Goal: Task Accomplishment & Management: Use online tool/utility

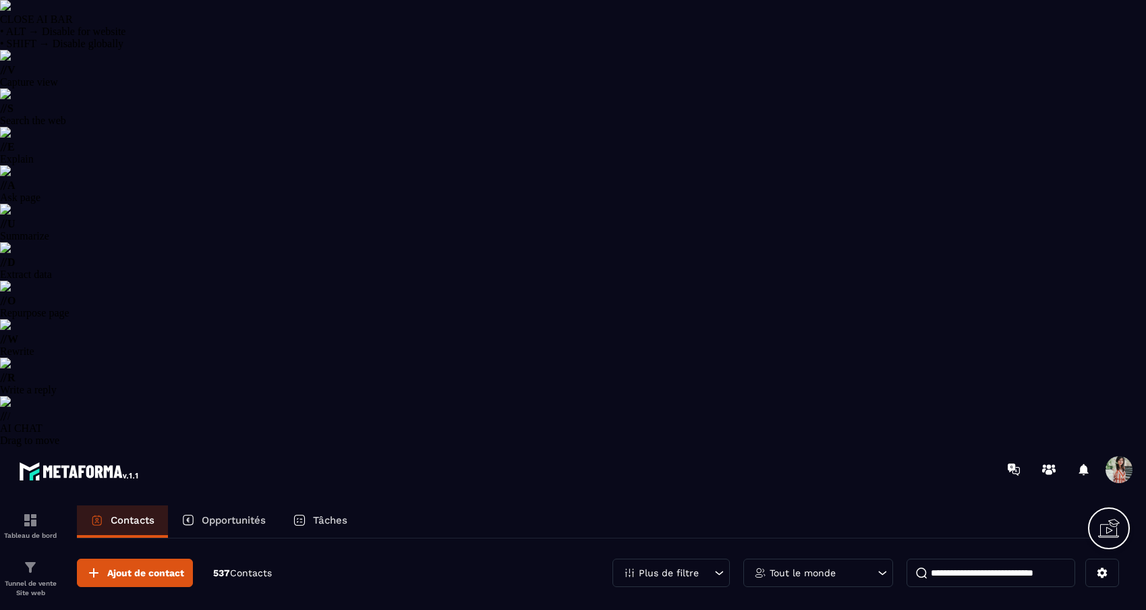
select select "******"
click at [195, 609] on icon at bounding box center [193, 622] width 10 height 10
click at [712, 566] on icon at bounding box center [718, 572] width 13 height 13
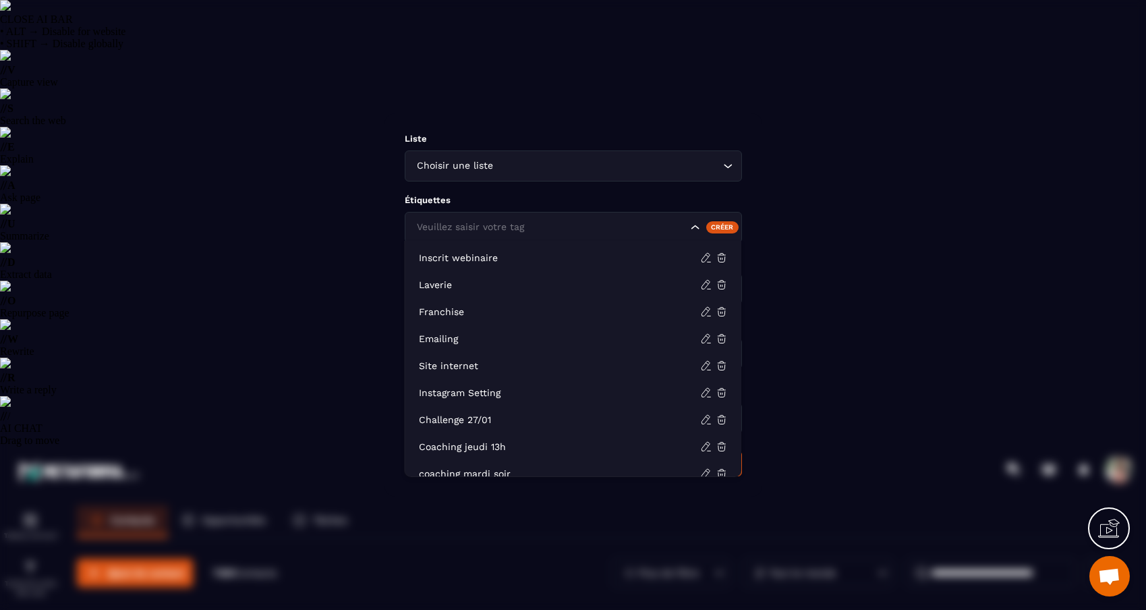
click at [592, 217] on div "Veuillez saisir votre tag" at bounding box center [573, 227] width 337 height 31
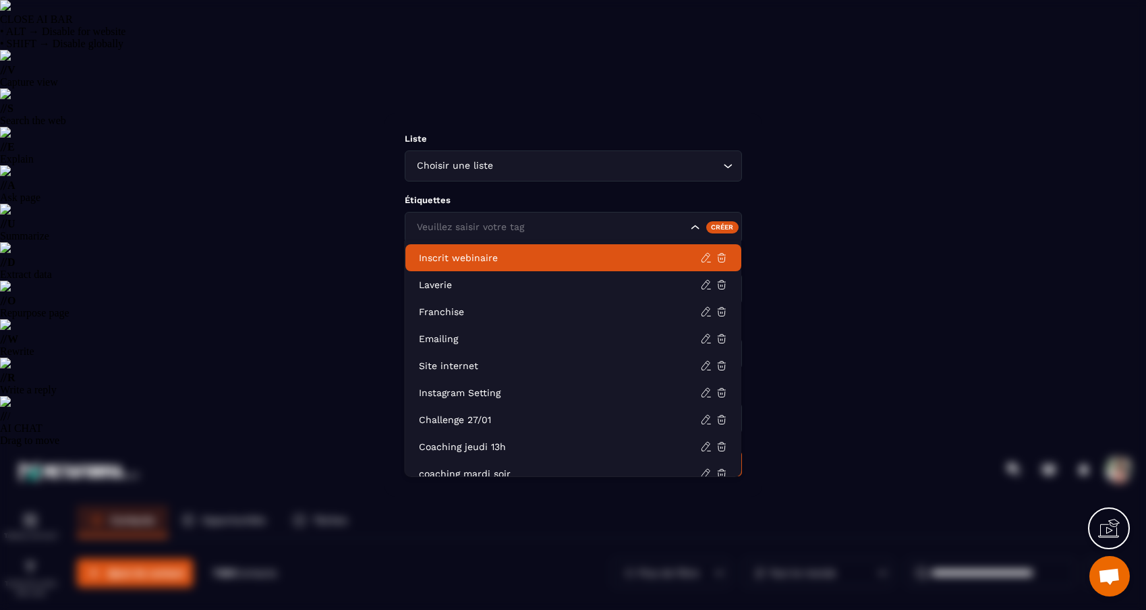
click at [561, 254] on p "Inscrit webinaire" at bounding box center [559, 257] width 281 height 13
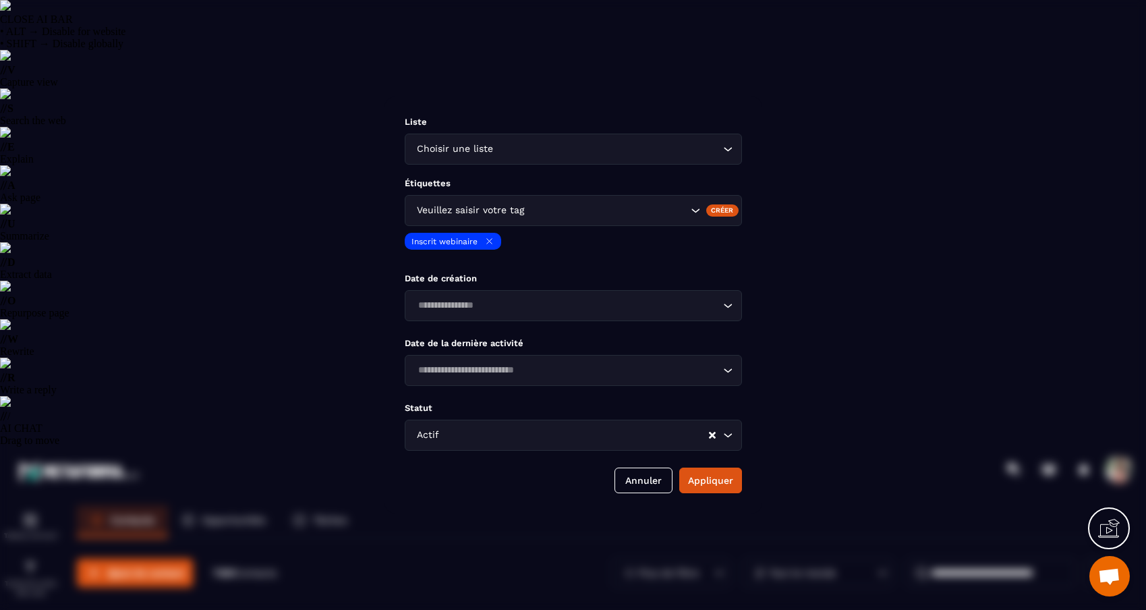
click at [561, 254] on div "Étiquettes Veuillez saisir votre tag Créer Inscrit webinaire" at bounding box center [573, 219] width 337 height 82
click at [718, 491] on button "Appliquer" at bounding box center [710, 480] width 63 height 26
